Goal: Task Accomplishment & Management: Manage account settings

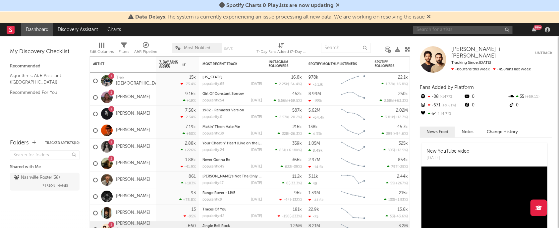
drag, startPoint x: 434, startPoint y: 29, endPoint x: 432, endPoint y: 26, distance: 4.5
click at [434, 29] on input "text" at bounding box center [462, 30] width 99 height 8
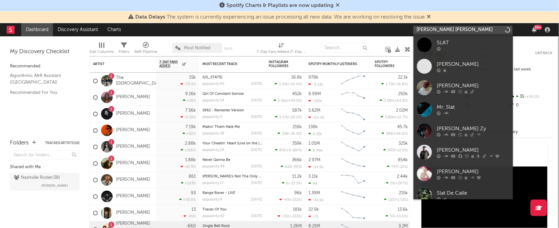
type input "[PERSON_NAME] [PERSON_NAME]"
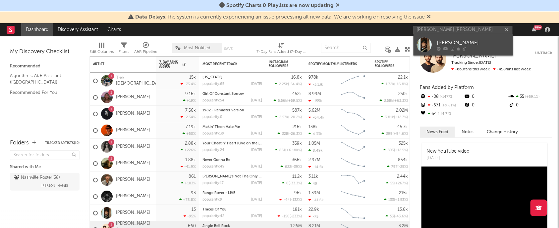
click at [422, 41] on div at bounding box center [424, 44] width 15 height 15
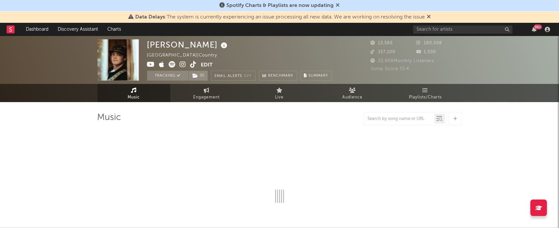
select select "1w"
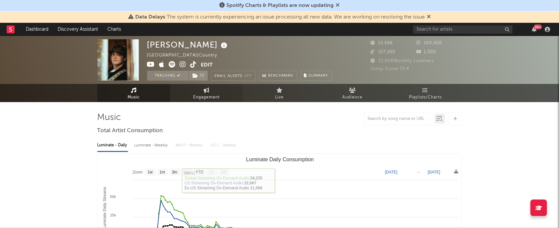
click at [206, 92] on icon at bounding box center [207, 90] width 6 height 5
select select "1w"
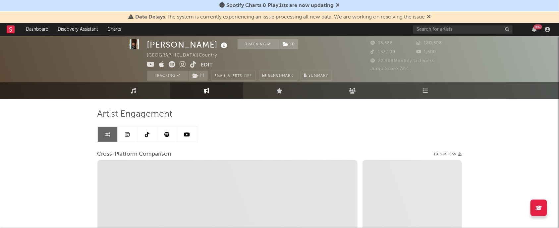
scroll to position [4, 0]
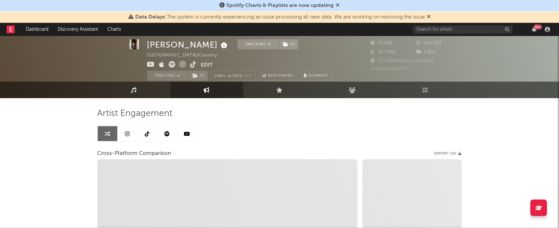
select select "1m"
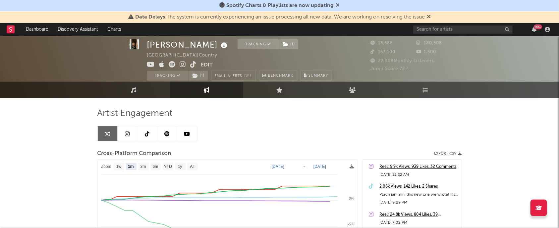
click at [132, 134] on link at bounding box center [128, 133] width 20 height 15
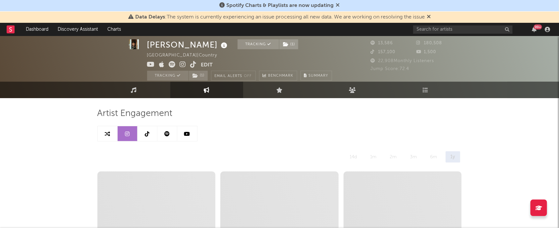
select select "6m"
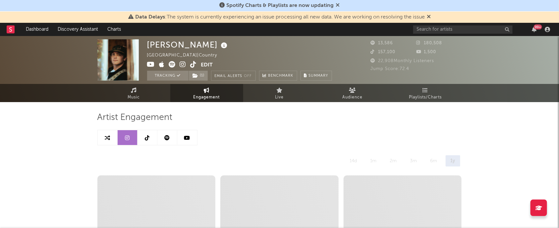
click at [143, 145] on div at bounding box center [147, 138] width 100 height 16
click at [147, 140] on icon at bounding box center [147, 137] width 5 height 5
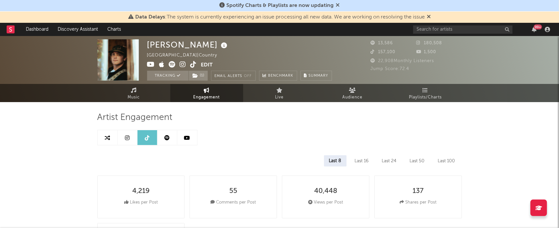
select select "6m"
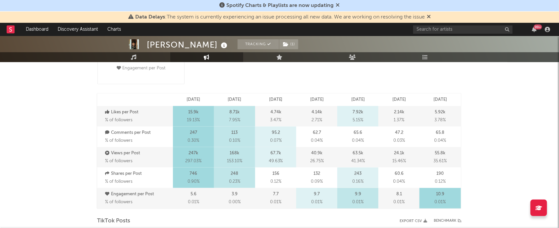
scroll to position [22, 0]
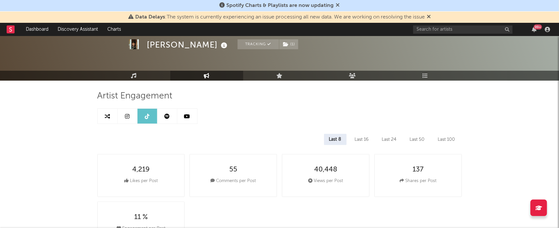
click at [148, 96] on span "Artist Engagement" at bounding box center [134, 96] width 75 height 8
click at [124, 116] on link at bounding box center [128, 116] width 20 height 15
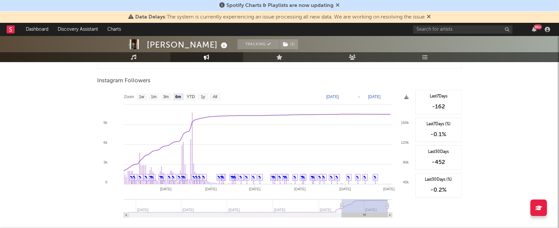
scroll to position [1016, 0]
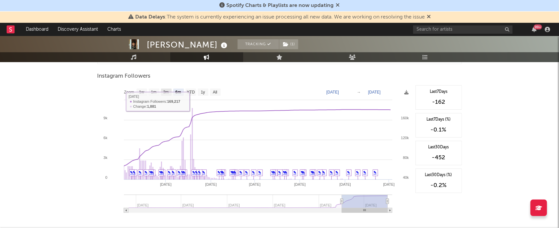
click at [166, 93] on text "3m" at bounding box center [166, 92] width 6 height 5
select select "3m"
type input "2025-07-02"
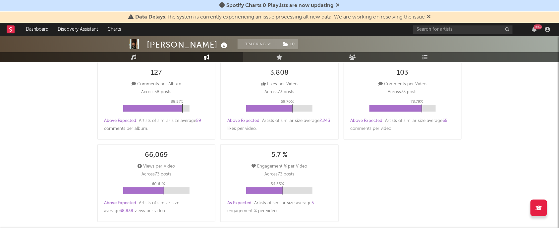
scroll to position [0, 0]
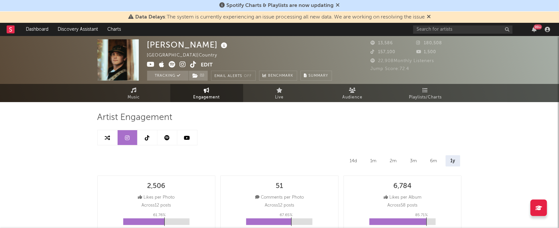
click at [112, 135] on link at bounding box center [108, 137] width 20 height 15
select select "1m"
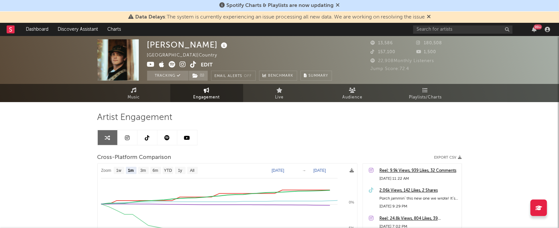
click at [205, 65] on button "Edit" at bounding box center [207, 65] width 12 height 8
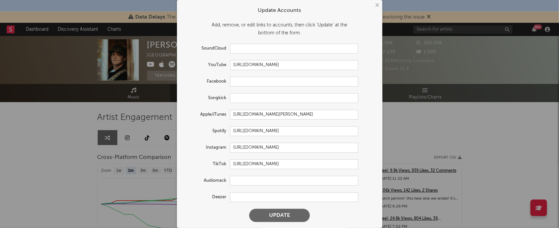
click at [379, 2] on button "×" at bounding box center [376, 5] width 7 height 7
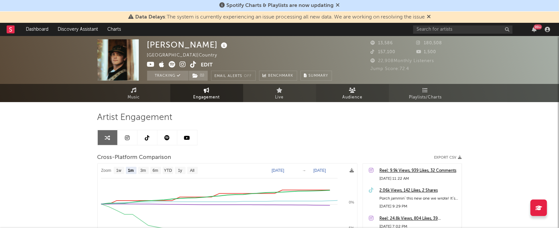
click at [352, 95] on span "Audience" at bounding box center [352, 98] width 20 height 8
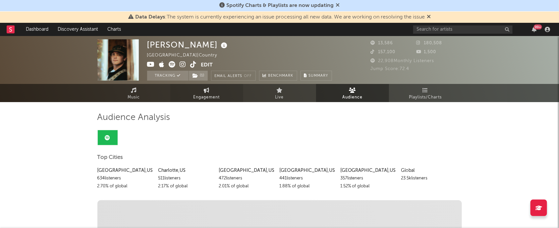
click at [190, 95] on link "Engagement" at bounding box center [206, 93] width 73 height 18
select select "1w"
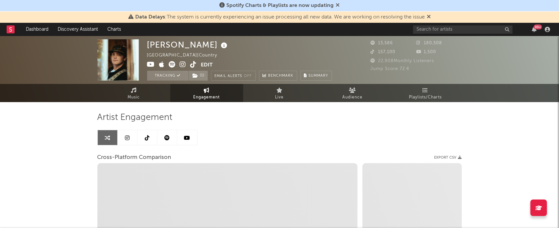
select select "1m"
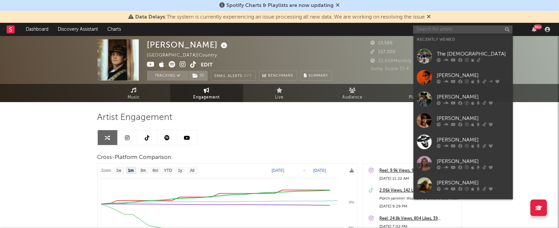
click at [444, 25] on input "text" at bounding box center [462, 29] width 99 height 8
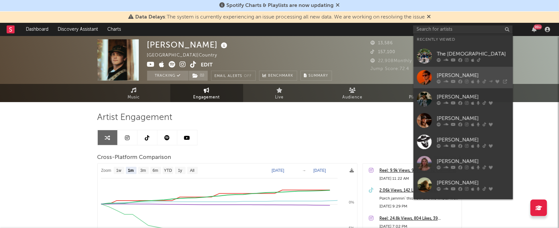
click at [418, 73] on div at bounding box center [424, 77] width 15 height 15
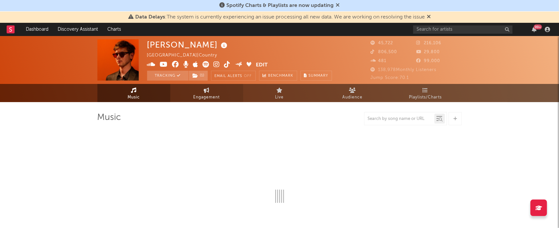
click at [203, 92] on link "Engagement" at bounding box center [206, 93] width 73 height 18
select select "1w"
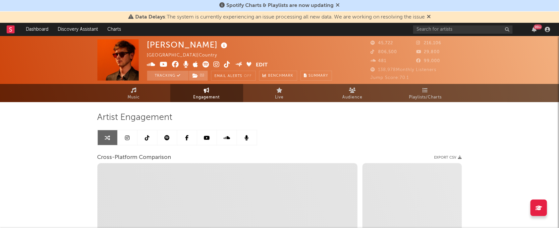
select select "1m"
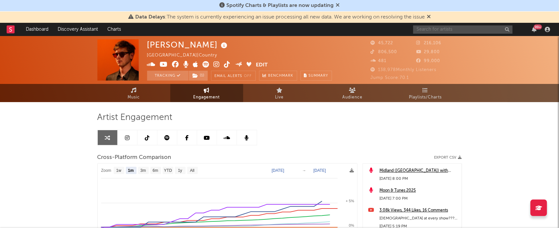
click at [430, 27] on input "text" at bounding box center [462, 29] width 99 height 8
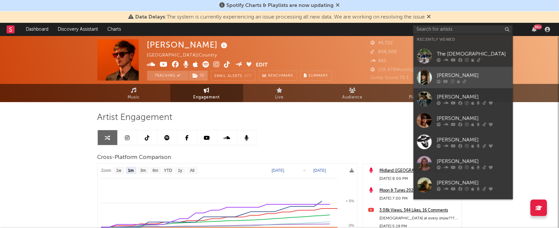
click at [417, 81] on div at bounding box center [424, 77] width 15 height 15
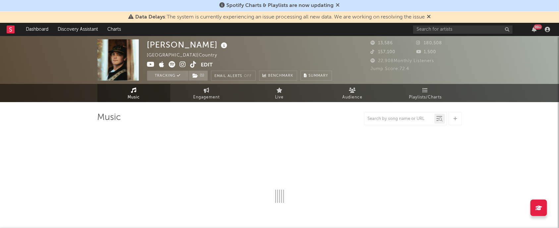
select select "1w"
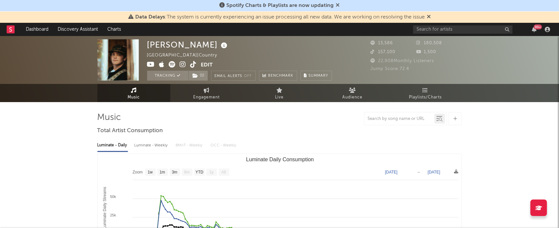
click at [204, 65] on button "Edit" at bounding box center [207, 65] width 12 height 8
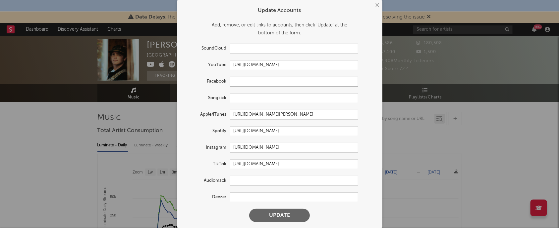
click at [251, 86] on input "text" at bounding box center [294, 82] width 128 height 10
paste input "[URL][DOMAIN_NAME]"
click at [277, 214] on button "Update" at bounding box center [279, 215] width 61 height 13
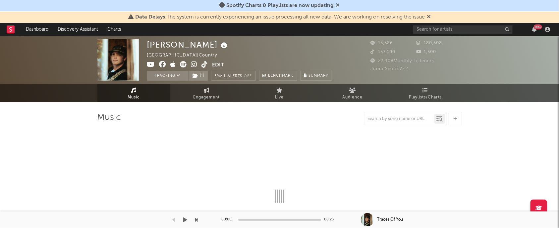
type input "[URL][DOMAIN_NAME]"
select select "1w"
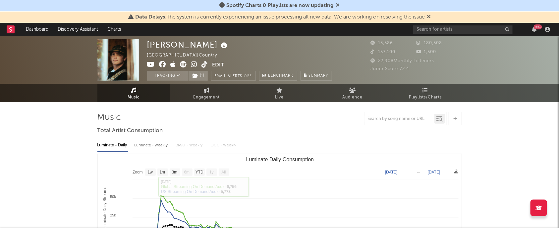
click at [178, 146] on div "Luminate - Daily Luminate - Weekly BMAT - Weekly OCC - Weekly" at bounding box center [279, 145] width 364 height 11
click at [203, 88] on link "Engagement" at bounding box center [206, 93] width 73 height 18
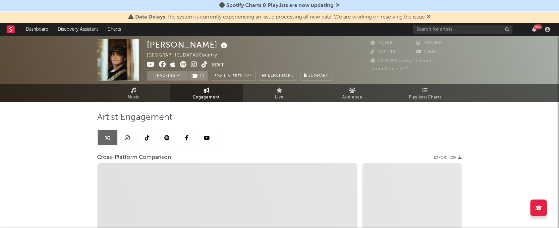
select select "1w"
click at [190, 137] on link at bounding box center [187, 137] width 20 height 15
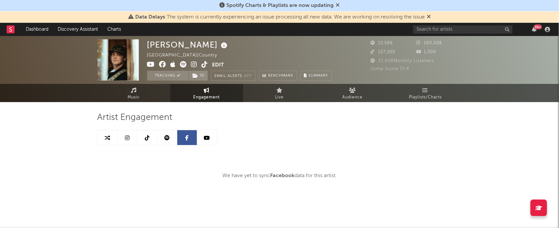
click at [180, 140] on link at bounding box center [187, 137] width 20 height 15
